Goal: Transaction & Acquisition: Purchase product/service

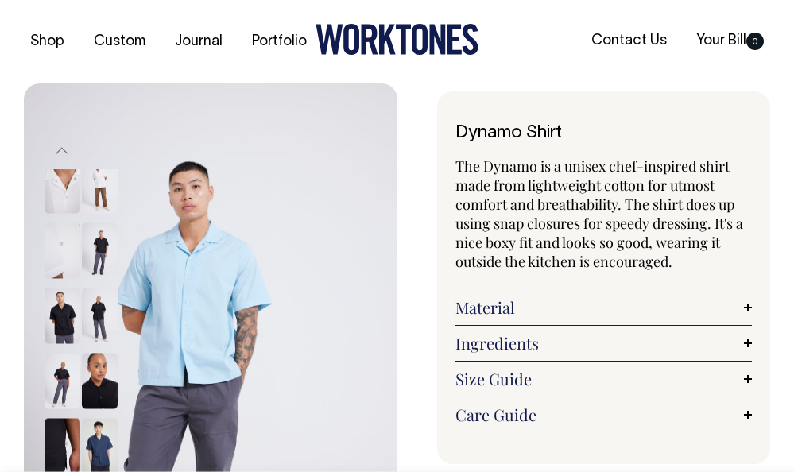
select select "True Blue"
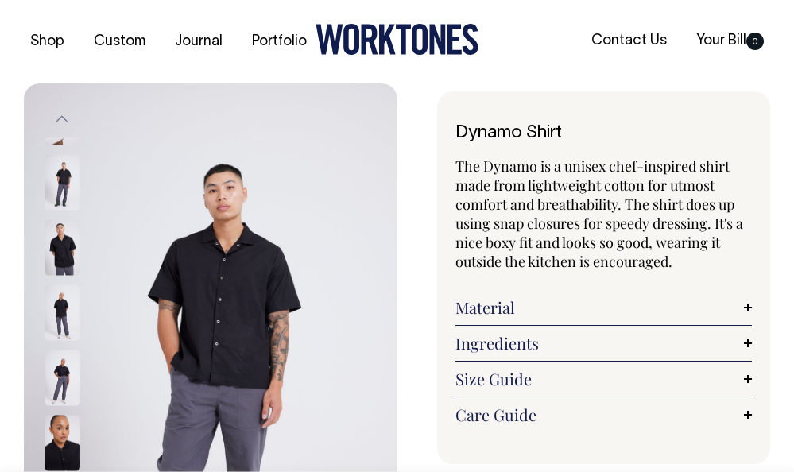
select select "Black"
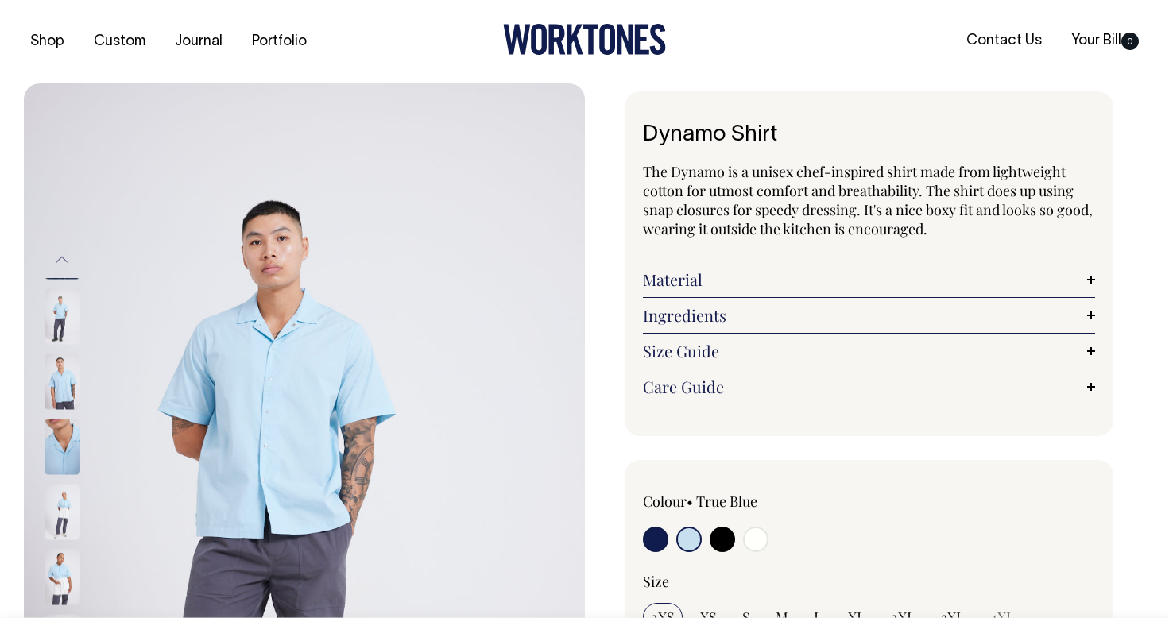
select select "True Blue"
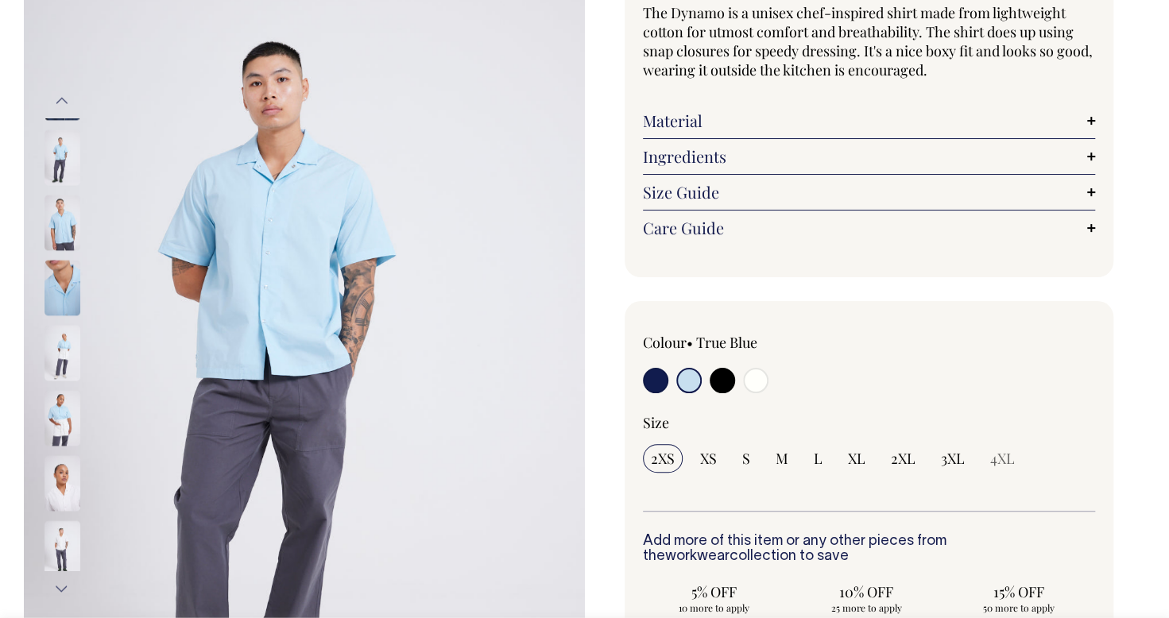
click at [1146, 73] on div "Previous Next" at bounding box center [584, 471] width 1169 height 1092
